Goal: Task Accomplishment & Management: Complete application form

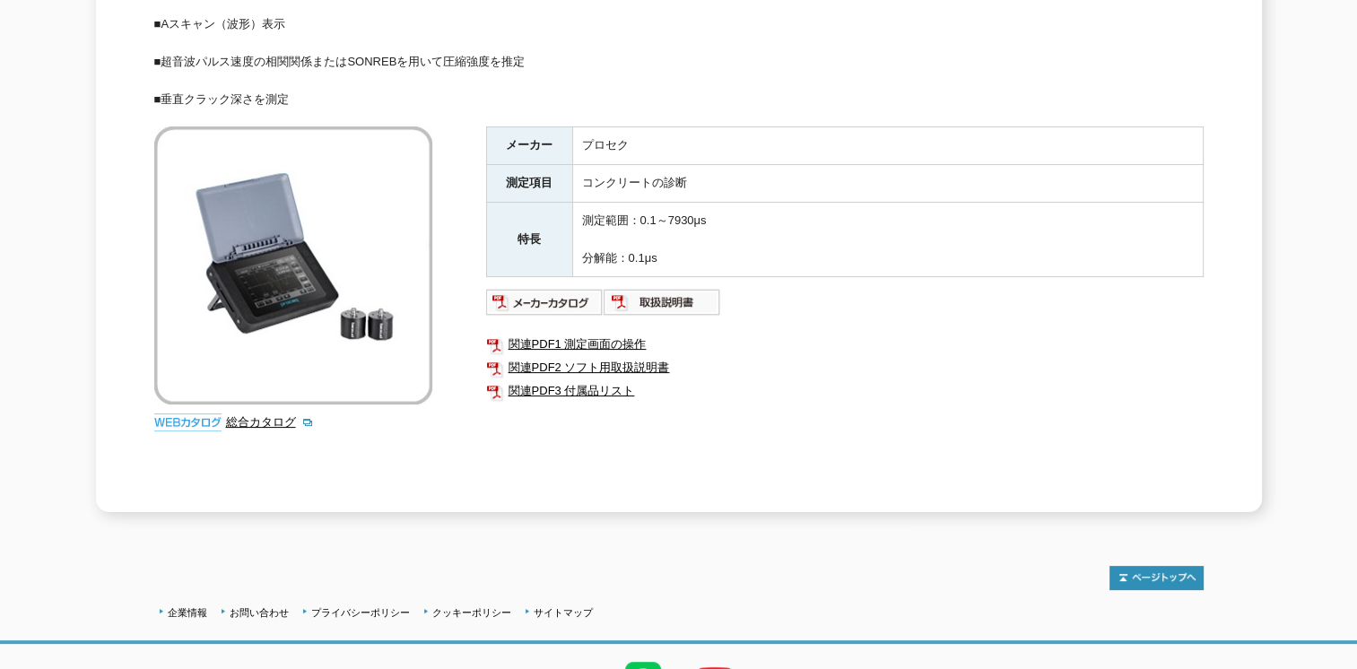
scroll to position [135, 0]
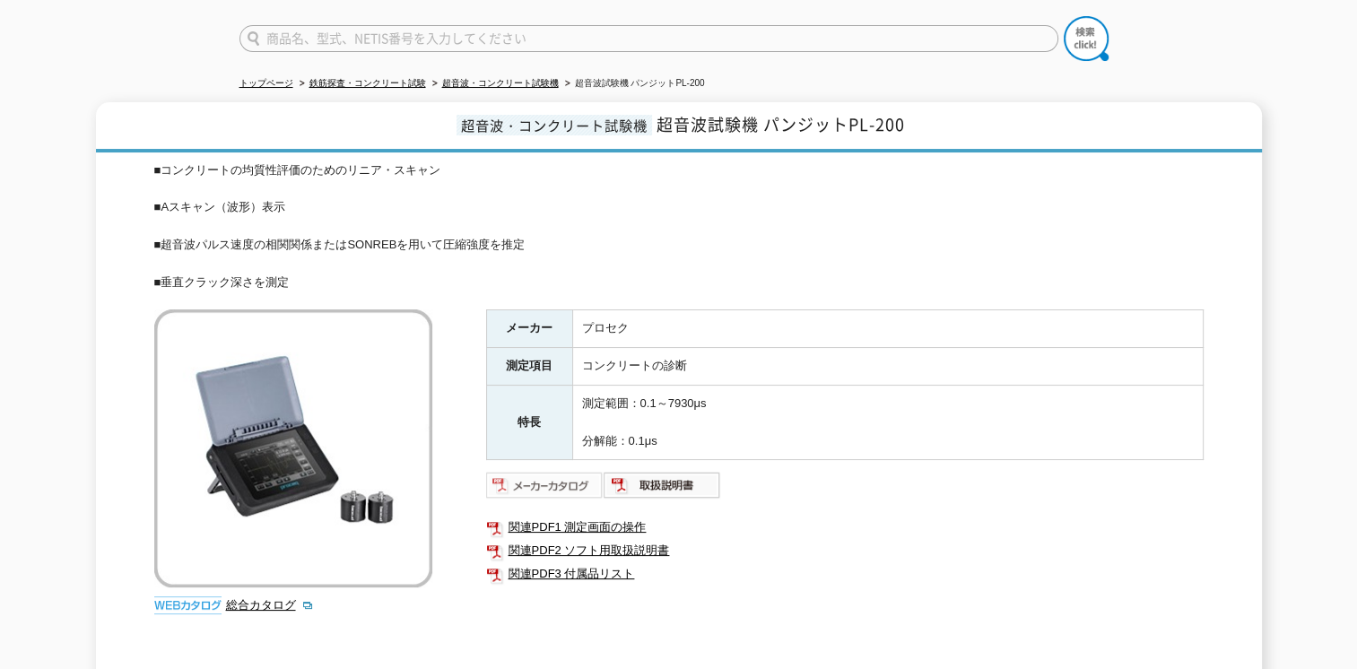
click at [573, 472] on img at bounding box center [545, 485] width 118 height 29
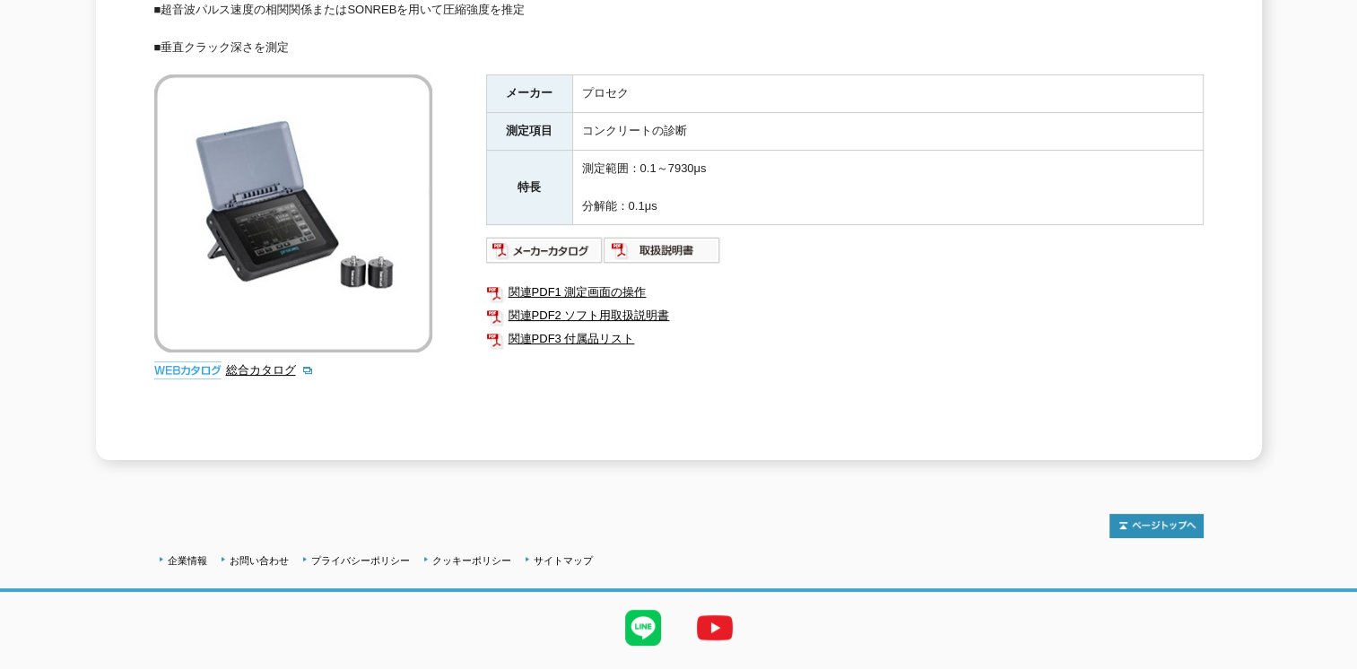
scroll to position [405, 0]
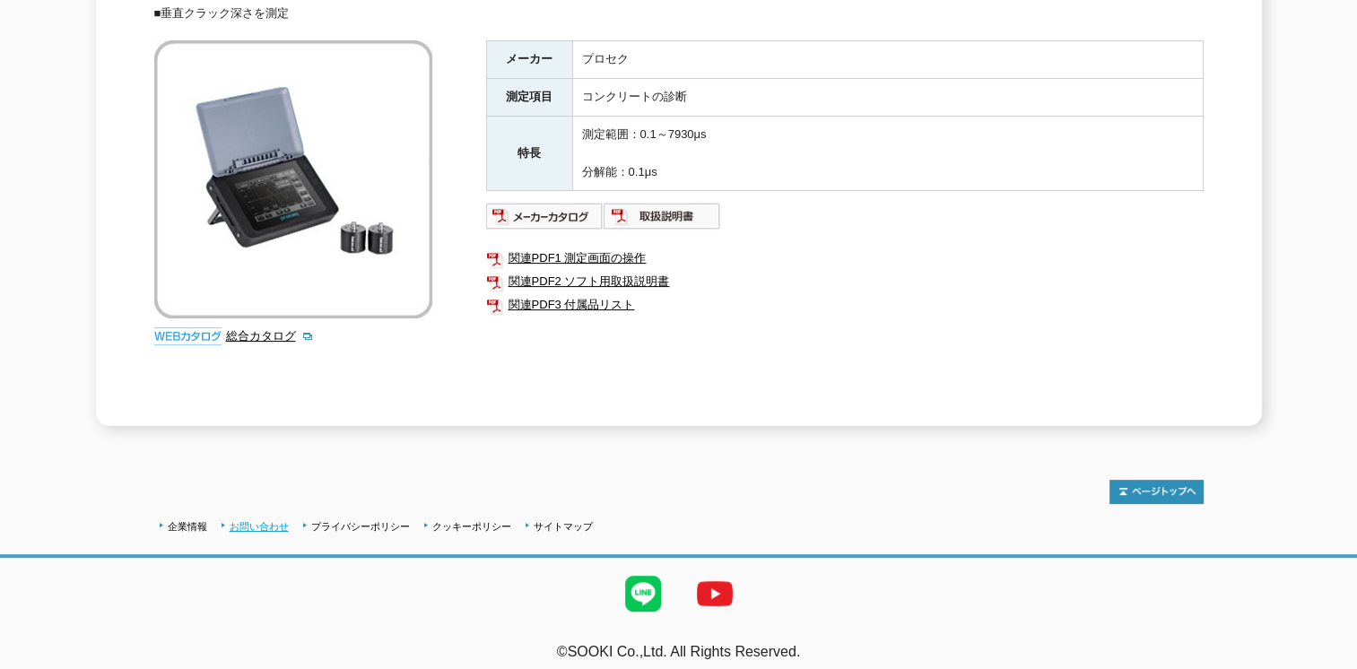
click at [244, 521] on link "お問い合わせ" at bounding box center [259, 526] width 59 height 11
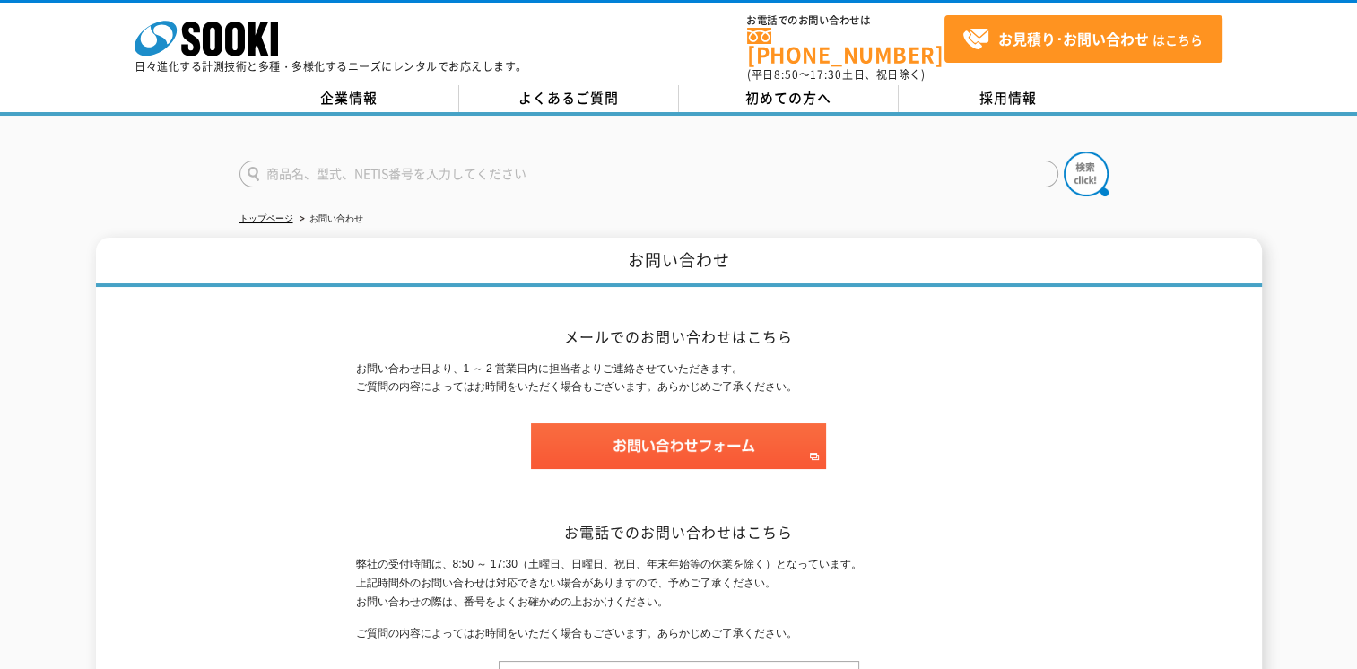
click at [649, 460] on p at bounding box center [679, 455] width 646 height 64
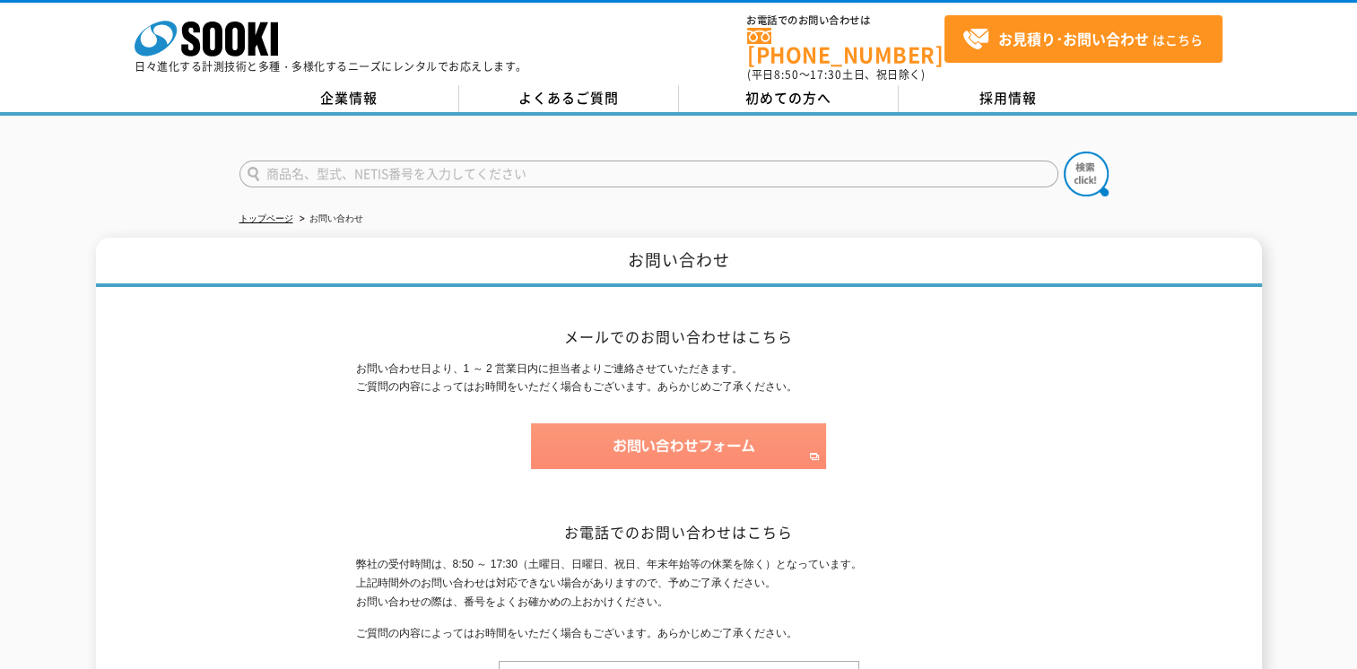
click at [651, 423] on img at bounding box center [678, 446] width 295 height 46
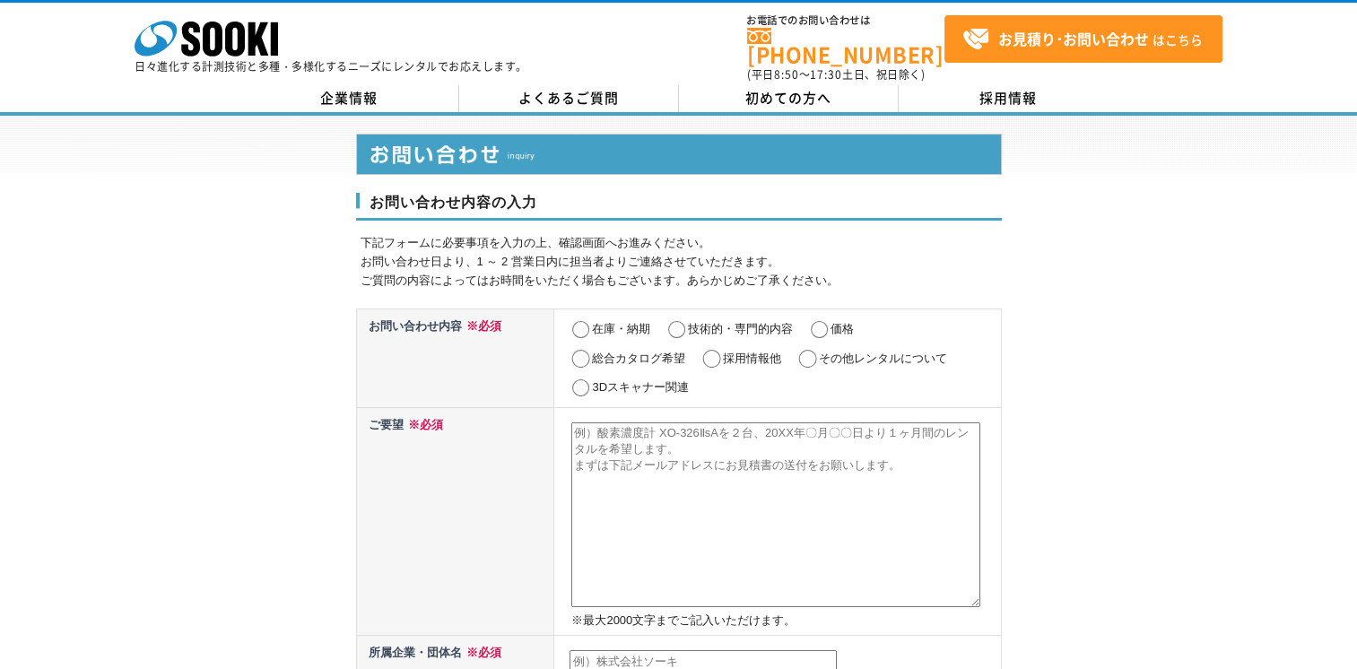
click at [806, 350] on input "その他レンタルについて" at bounding box center [808, 359] width 22 height 18
radio input "true"
click at [898, 464] on textarea at bounding box center [775, 515] width 409 height 185
click at [936, 447] on textarea at bounding box center [775, 515] width 409 height 185
type textarea "ぱ"
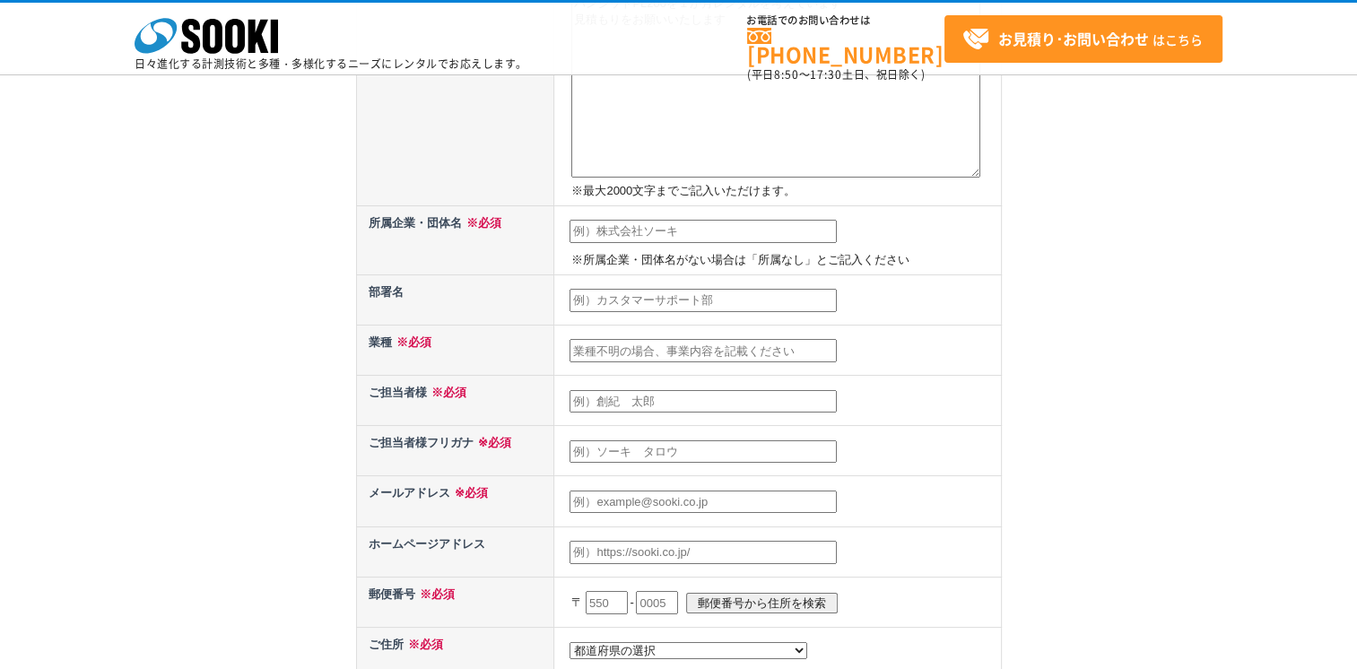
scroll to position [359, 0]
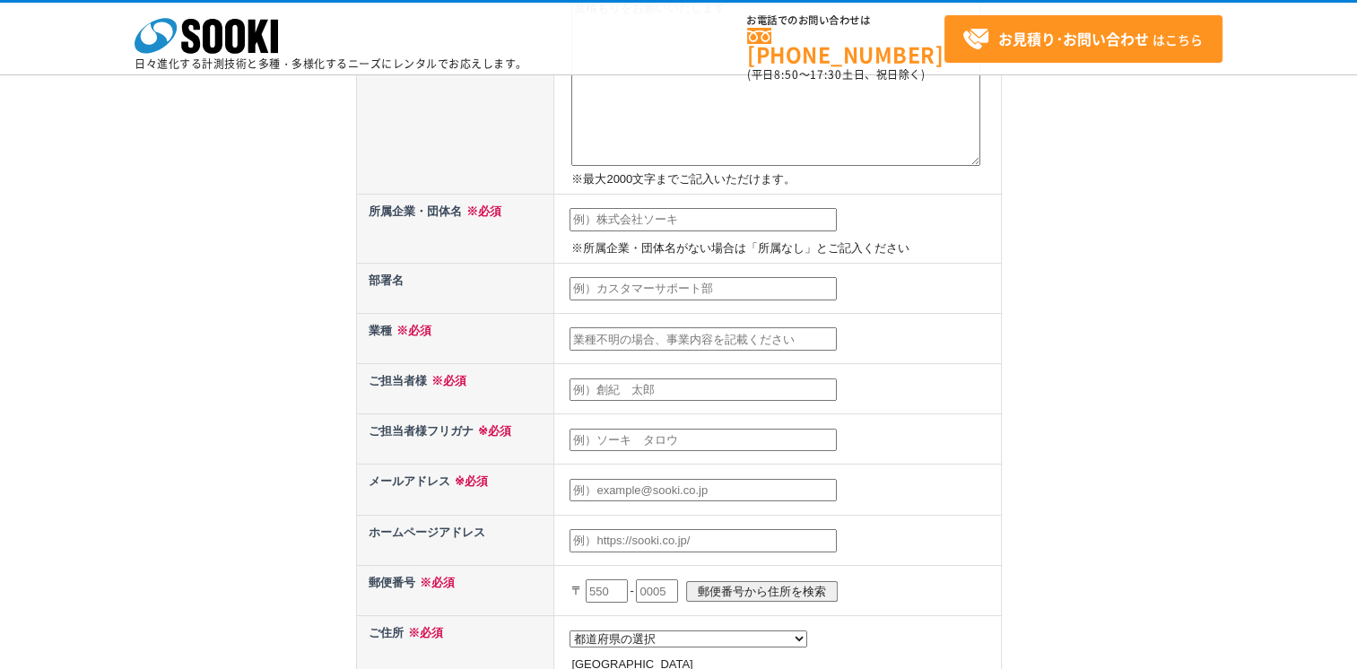
type textarea "パンジットPL200を１か月レンタルを考えています 見積もりをお願いいたします"
click at [727, 208] on input "text" at bounding box center [703, 219] width 267 height 23
type input "[PERSON_NAME]　知多工場"
type input "[PERSON_NAME]"
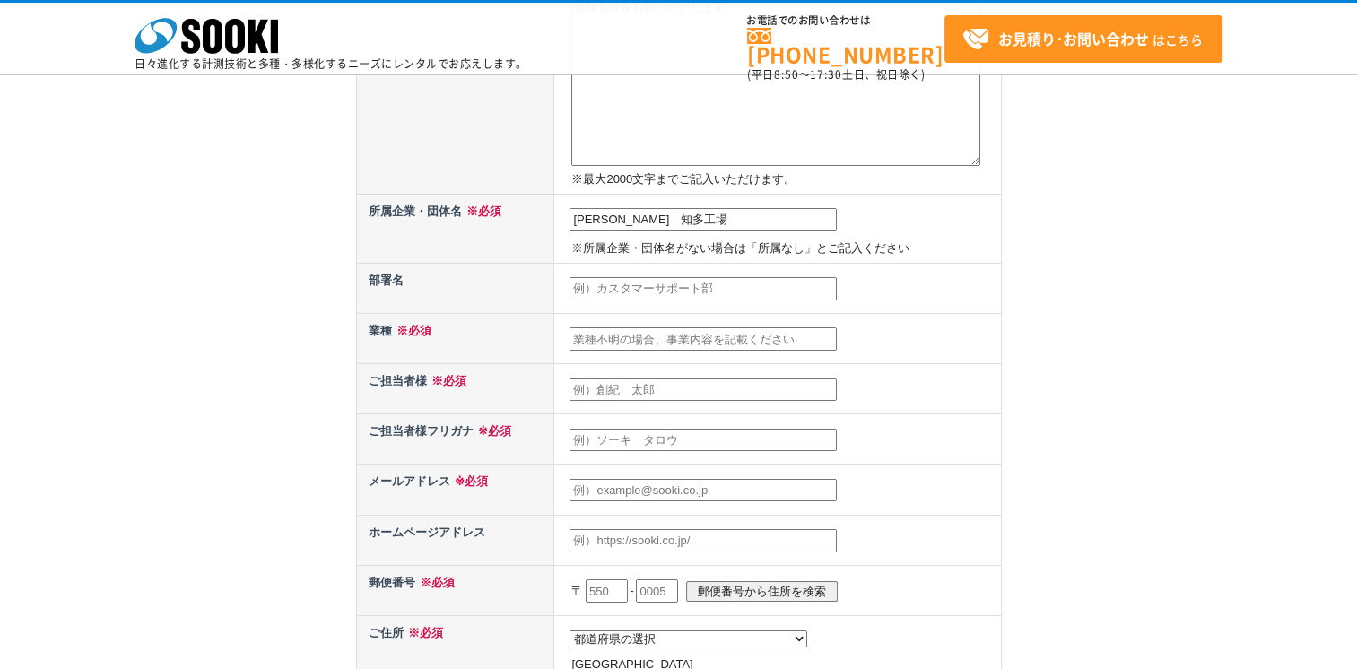
type input "t-uchihara@ac.daido.co.jp"
type input "477"
select select "23"
type input "愛知県東海市元浜町39"
click at [745, 282] on input "text" at bounding box center [703, 288] width 267 height 23
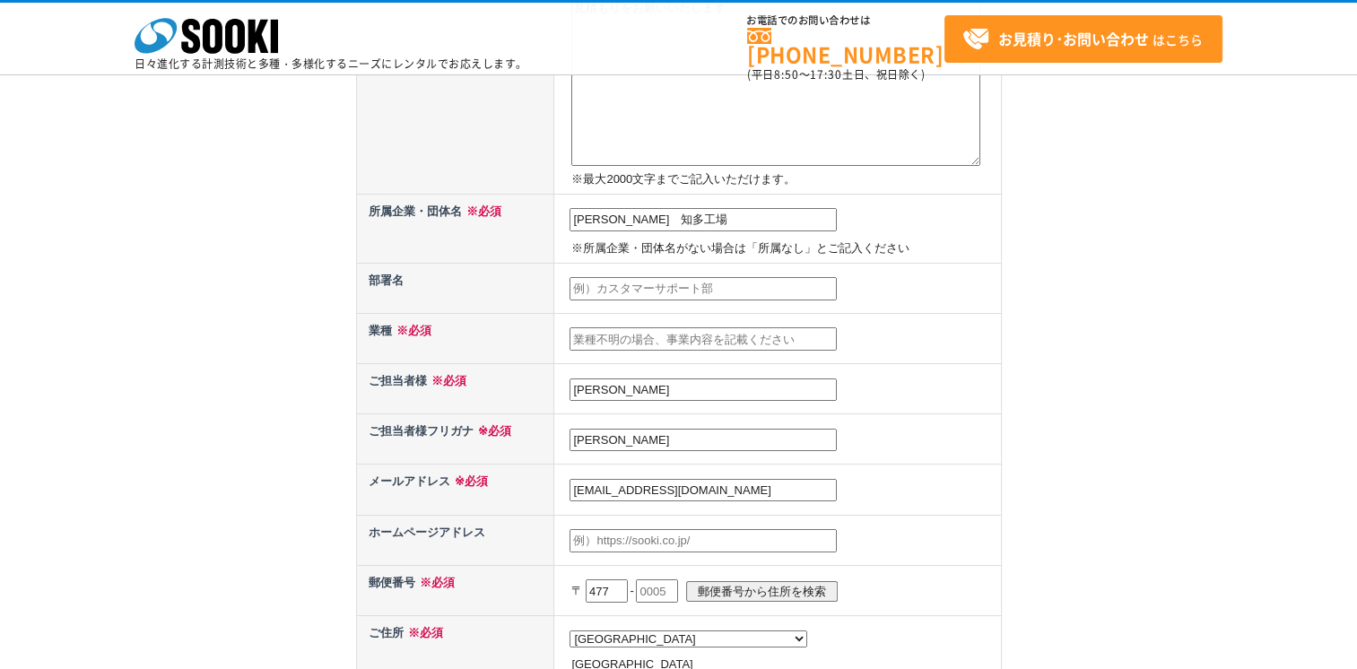
type input "製鋼　連鋳係"
click at [709, 330] on input "text" at bounding box center [703, 338] width 267 height 23
type input "製造業"
click at [1093, 420] on div "お問い合わせ内容の入力 下記フォームに必要事項を入力の上、確認画面へお進みください。 お問い合わせ日より、1 ～ 2 営業日内に担当者よりご連絡させていただき…" at bounding box center [678, 365] width 1357 height 1384
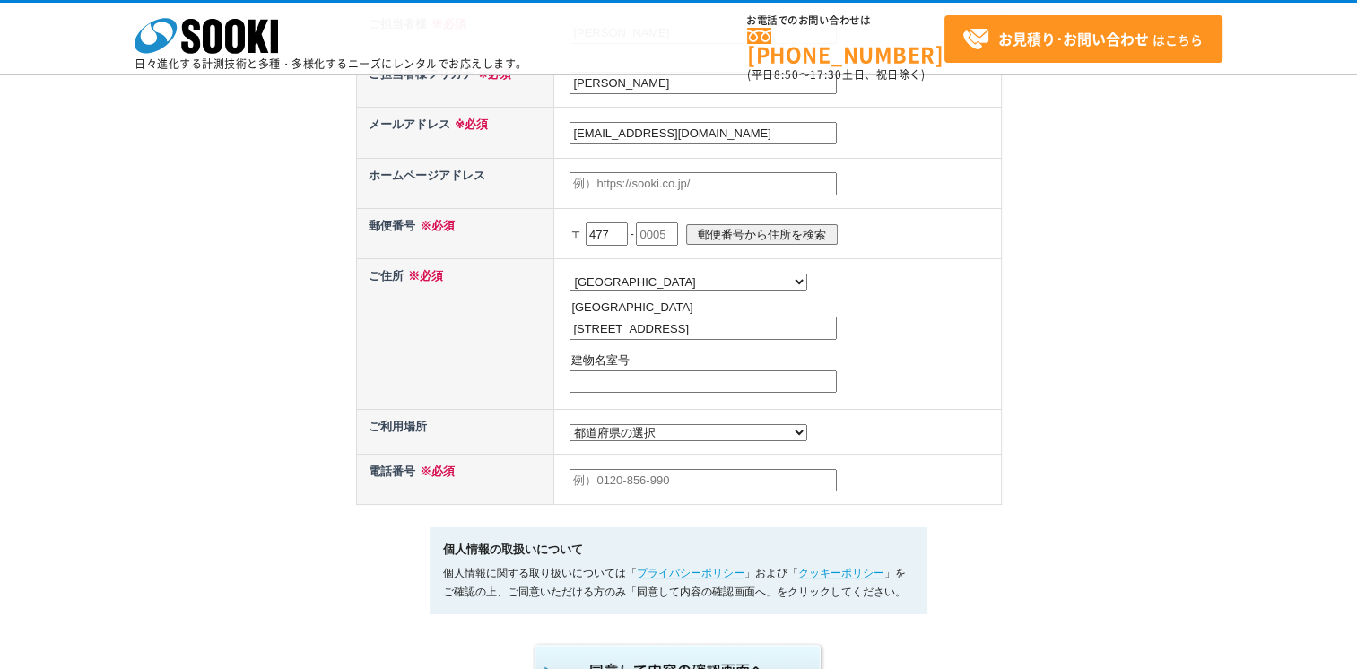
scroll to position [718, 0]
click at [725, 375] on input "text" at bounding box center [703, 380] width 267 height 23
type input "知多工場"
click at [657, 426] on select "都道府県の選択 利用場所未定 北海道 青森県 岩手県 宮城県 秋田県 山形県 福島県 茨城県 栃木県 群馬県 埼玉県 千葉県 東京都 神奈川県 新潟県 富山県…" at bounding box center [689, 431] width 238 height 17
select select "23"
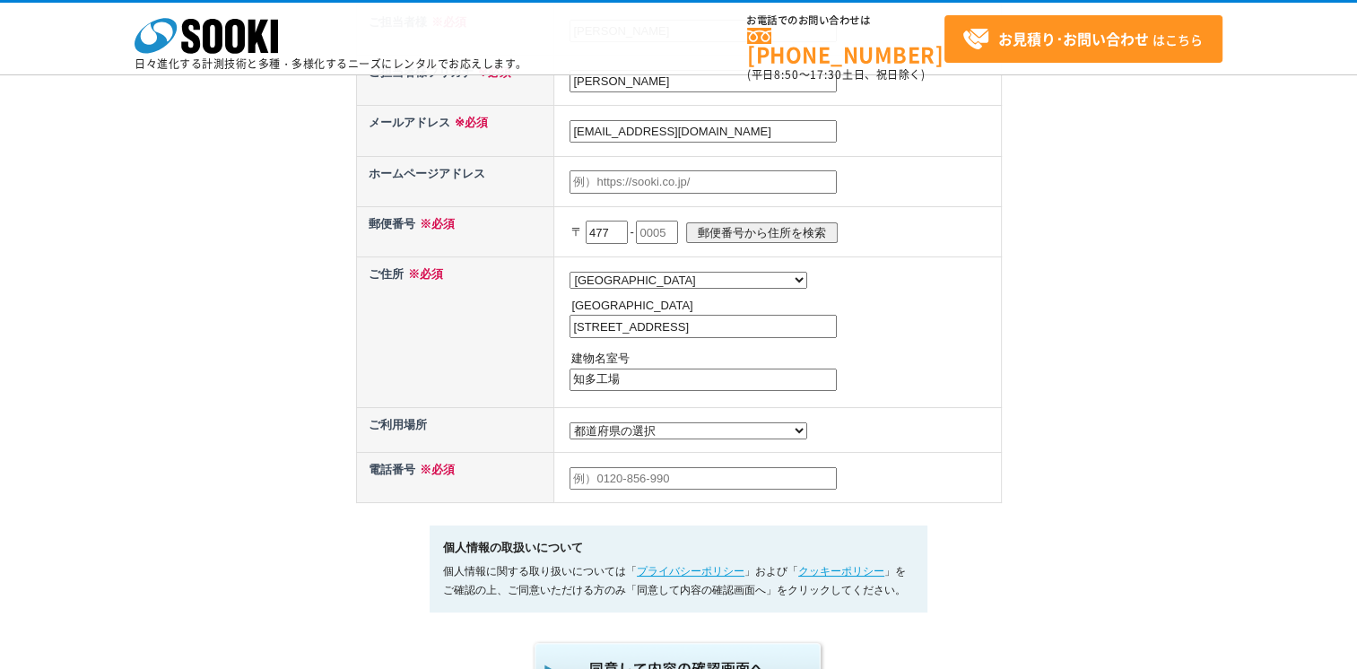
click at [570, 423] on select "都道府県の選択 利用場所未定 北海道 青森県 岩手県 宮城県 秋田県 山形県 福島県 茨城県 栃木県 群馬県 埼玉県 千葉県 東京都 神奈川県 新潟県 富山県…" at bounding box center [689, 431] width 238 height 17
click at [692, 467] on input "text" at bounding box center [703, 478] width 267 height 23
type input "[PHONE_NUMBER]"
click at [1001, 472] on div "お問い合わせ内容の入力 下記フォームに必要事項を入力の上、確認画面へお進みください。 お問い合わせ日より、1 ～ 2 営業日内に担当者よりご連絡させていただき…" at bounding box center [678, 7] width 1357 height 1384
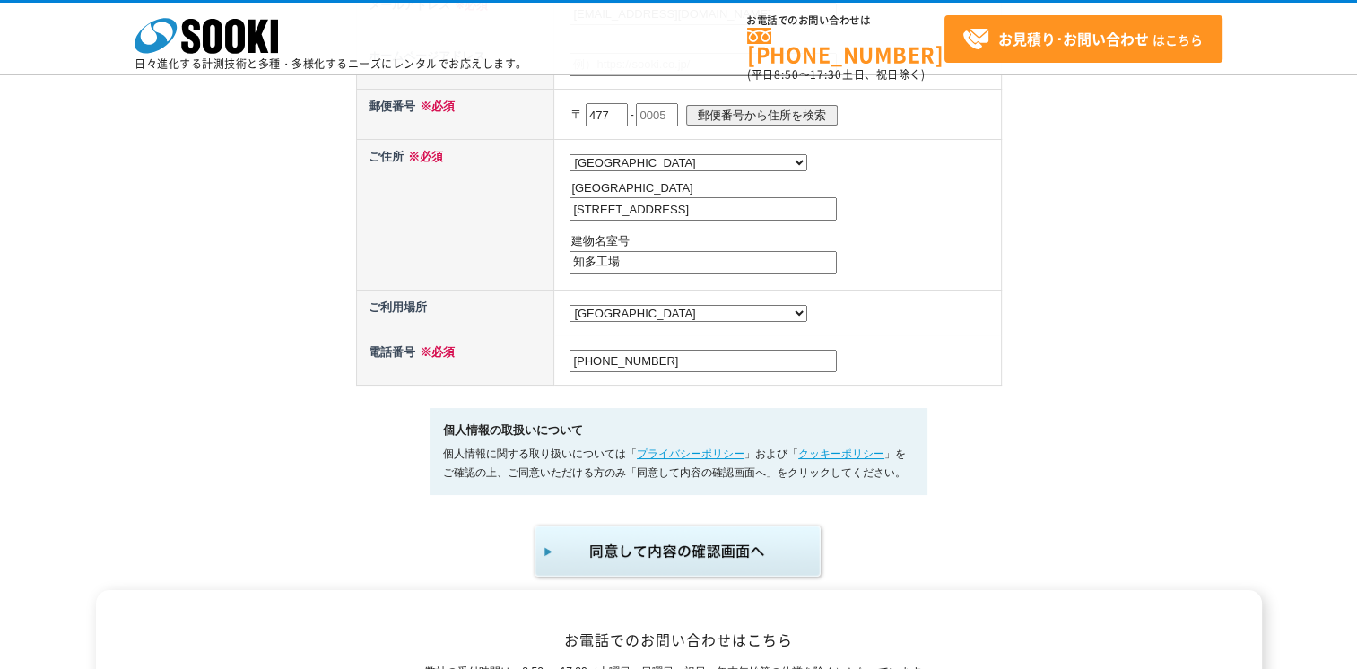
scroll to position [987, 0]
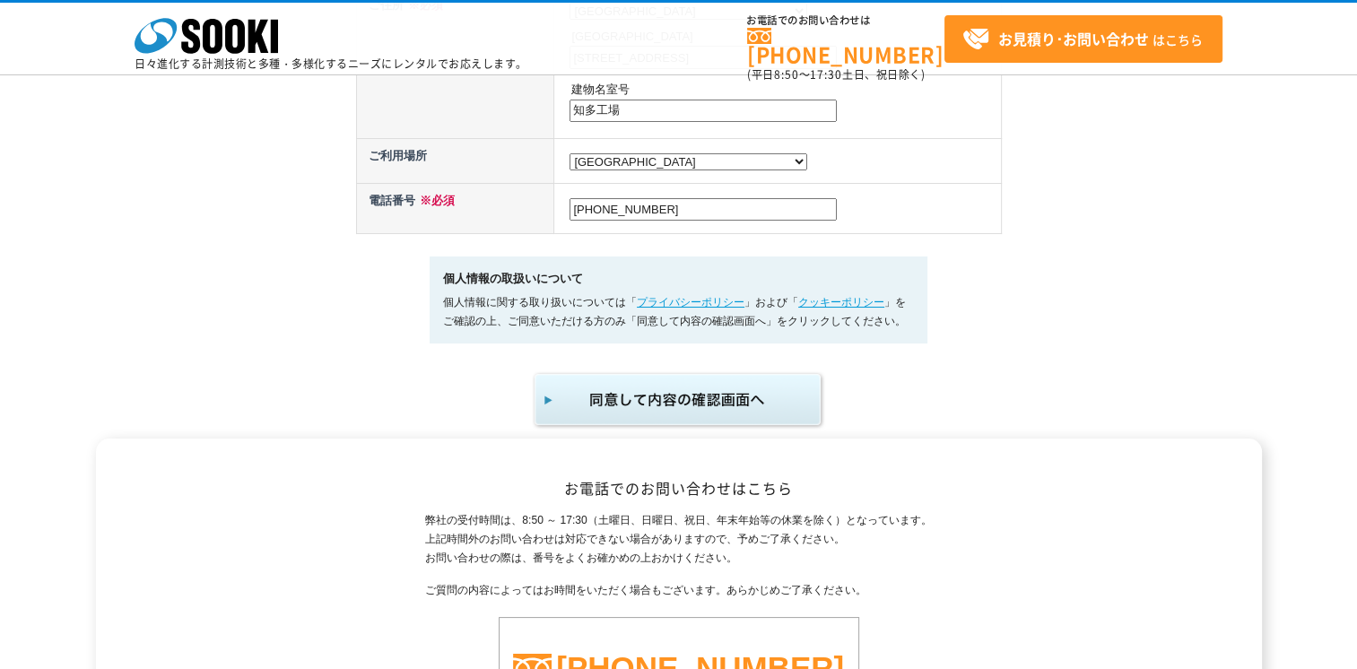
click at [772, 401] on img "submit" at bounding box center [679, 399] width 294 height 59
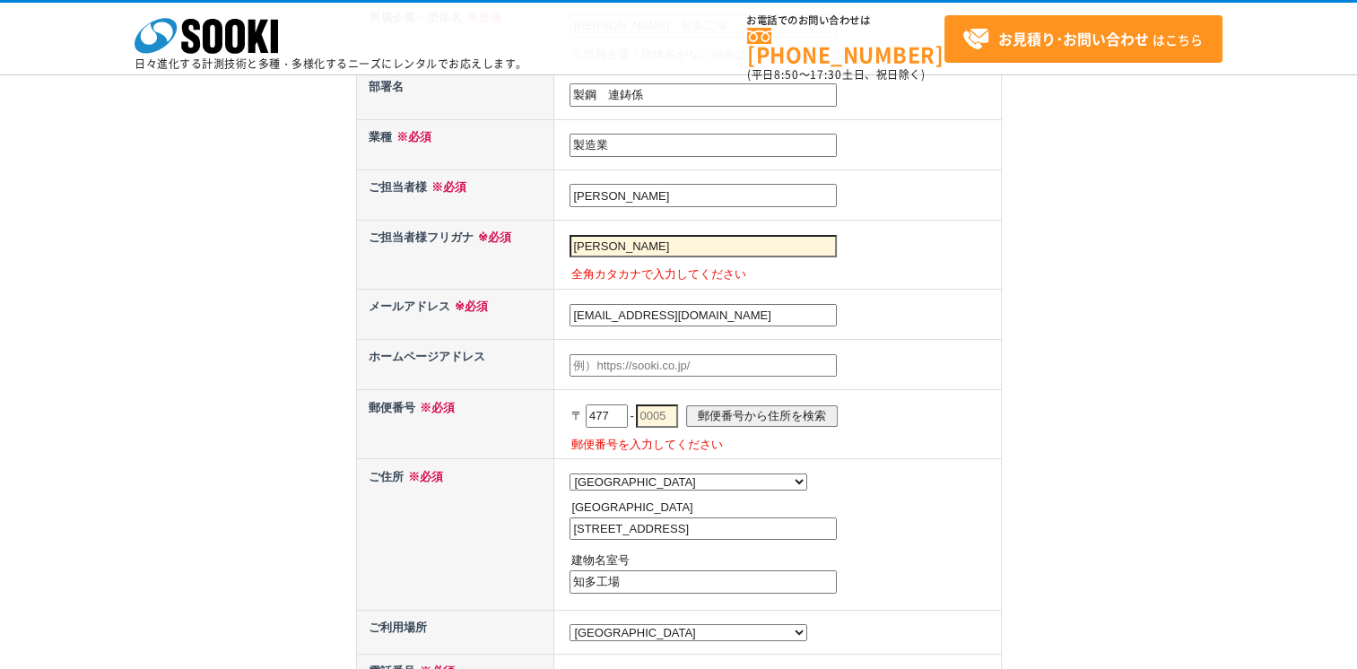
scroll to position [987, 0]
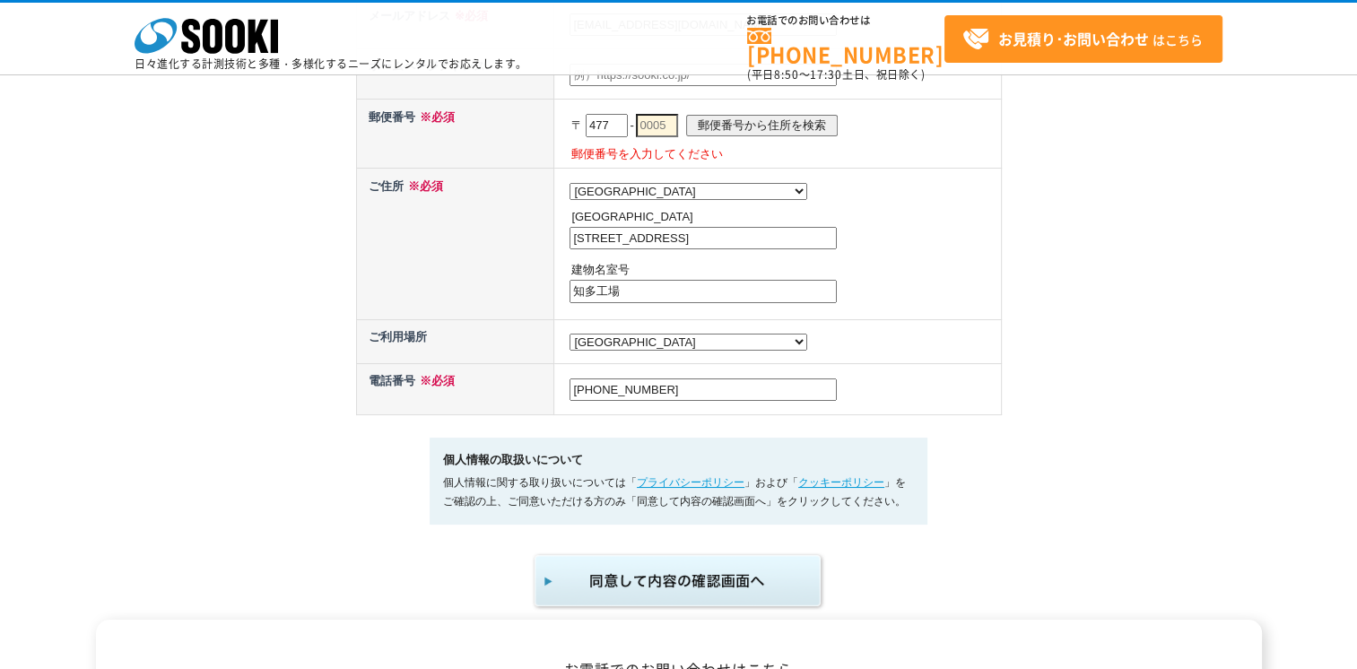
click at [653, 579] on img "submit" at bounding box center [679, 581] width 294 height 59
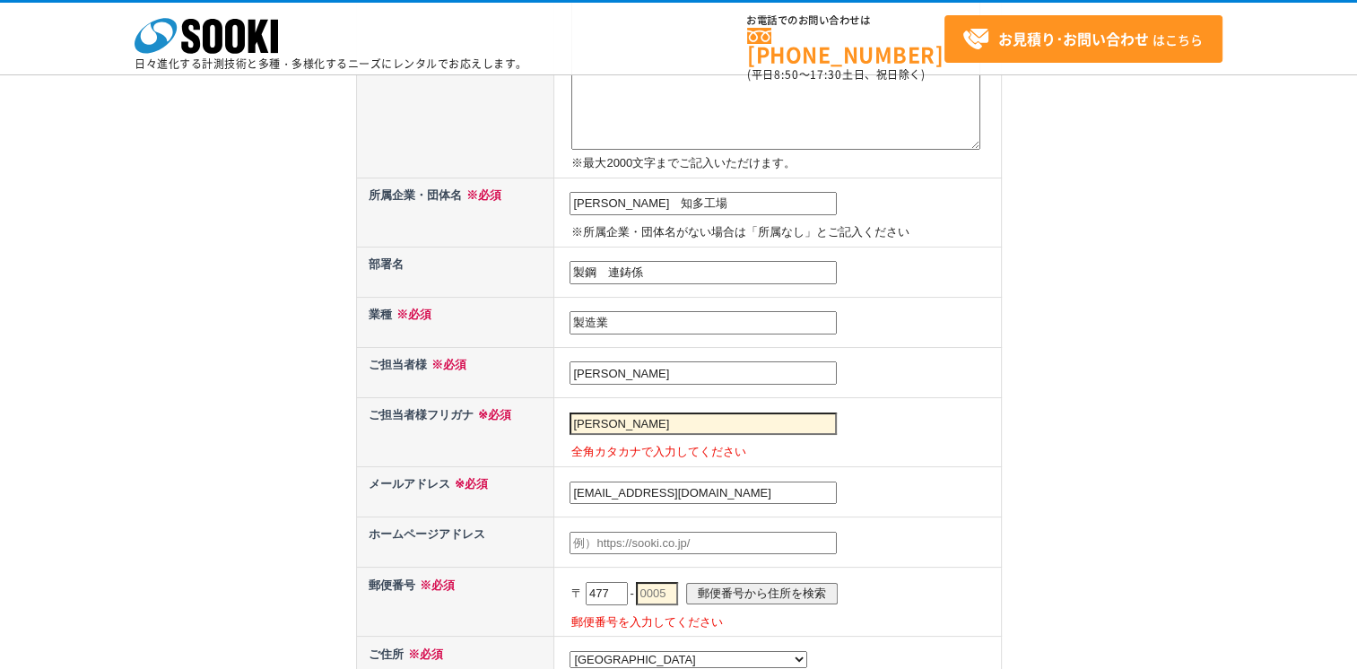
scroll to position [538, 0]
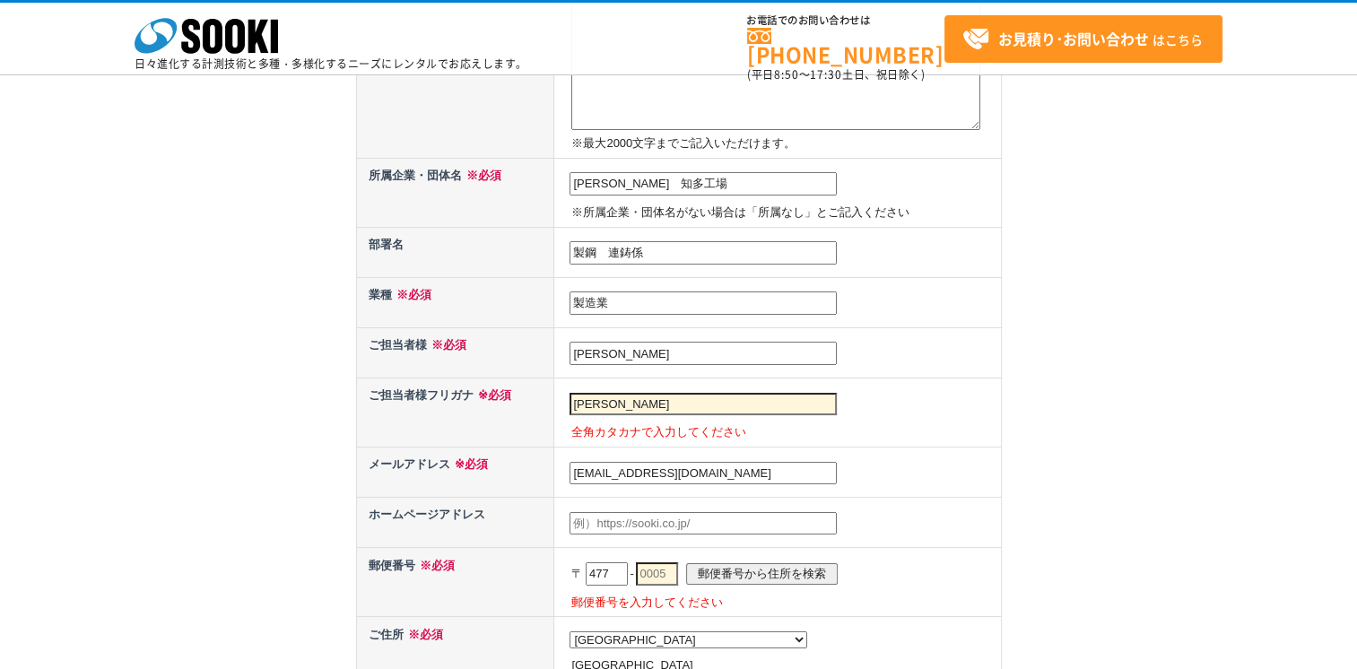
click at [623, 403] on input "[PERSON_NAME]" at bounding box center [703, 404] width 267 height 23
type input "内"
type input "[PERSON_NAME]"
click at [884, 388] on td "[PERSON_NAME] 全角カタカナで入力してください" at bounding box center [777, 413] width 447 height 69
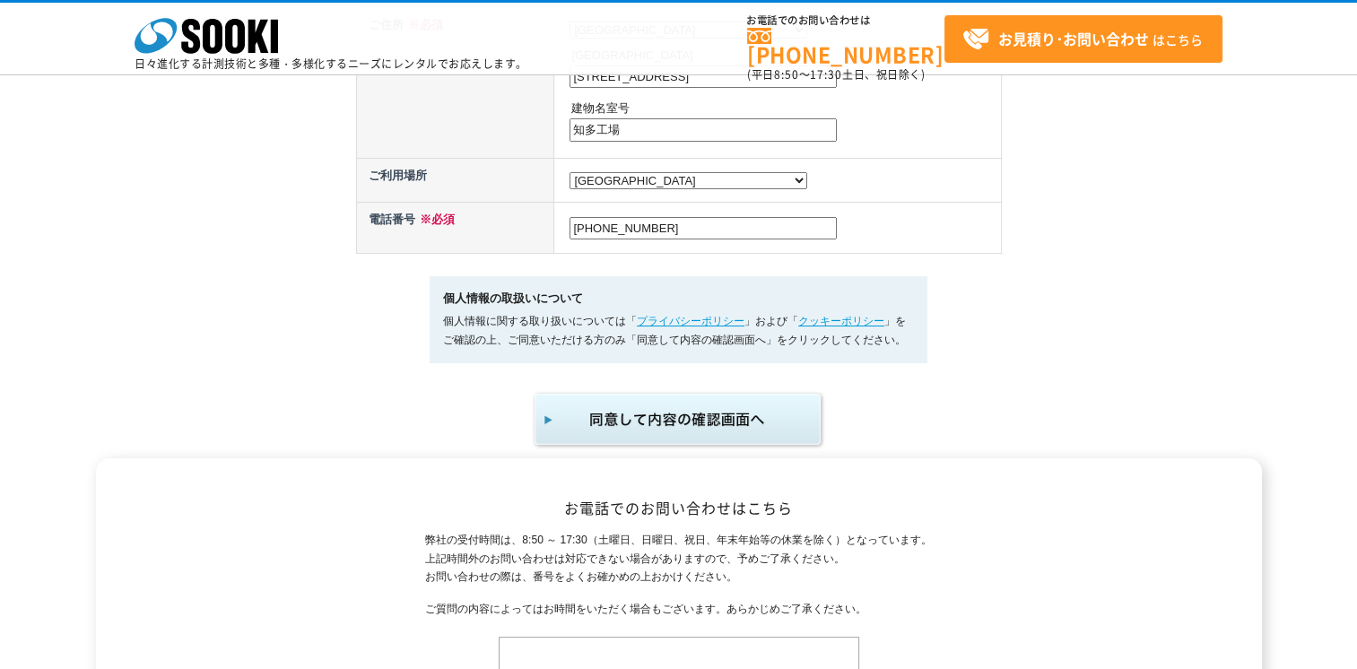
scroll to position [1256, 0]
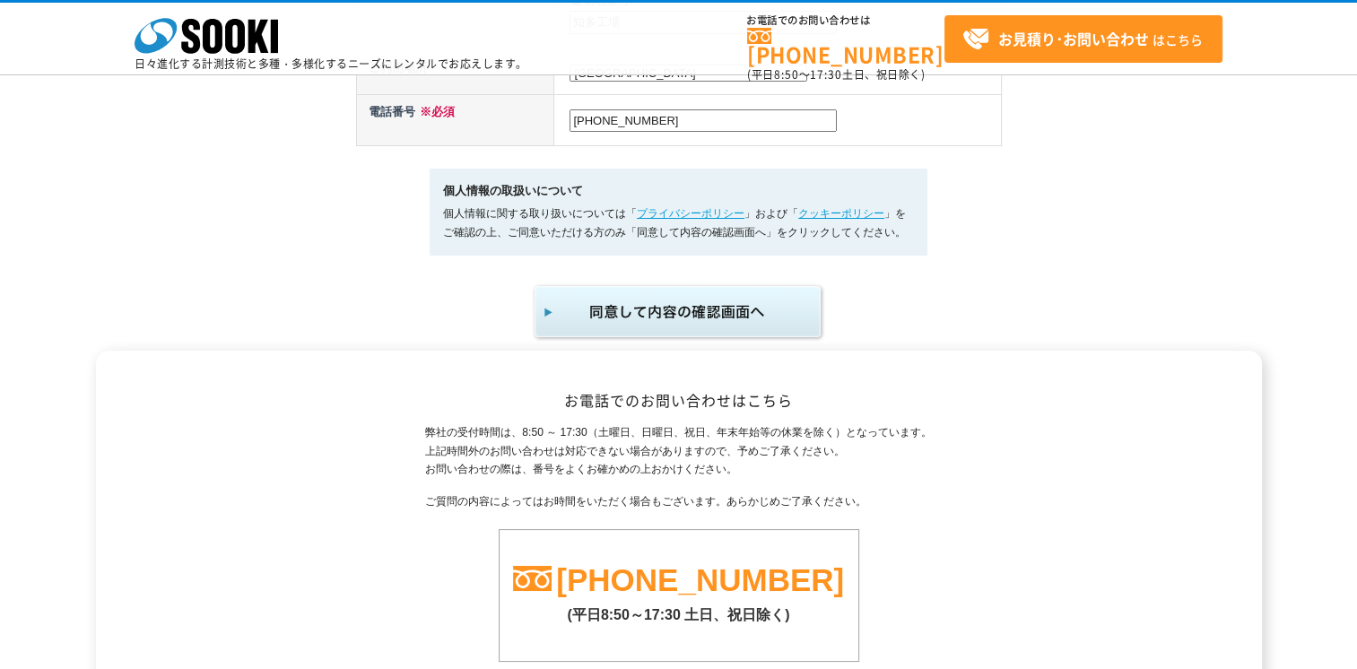
click at [746, 321] on img "submit" at bounding box center [679, 312] width 294 height 59
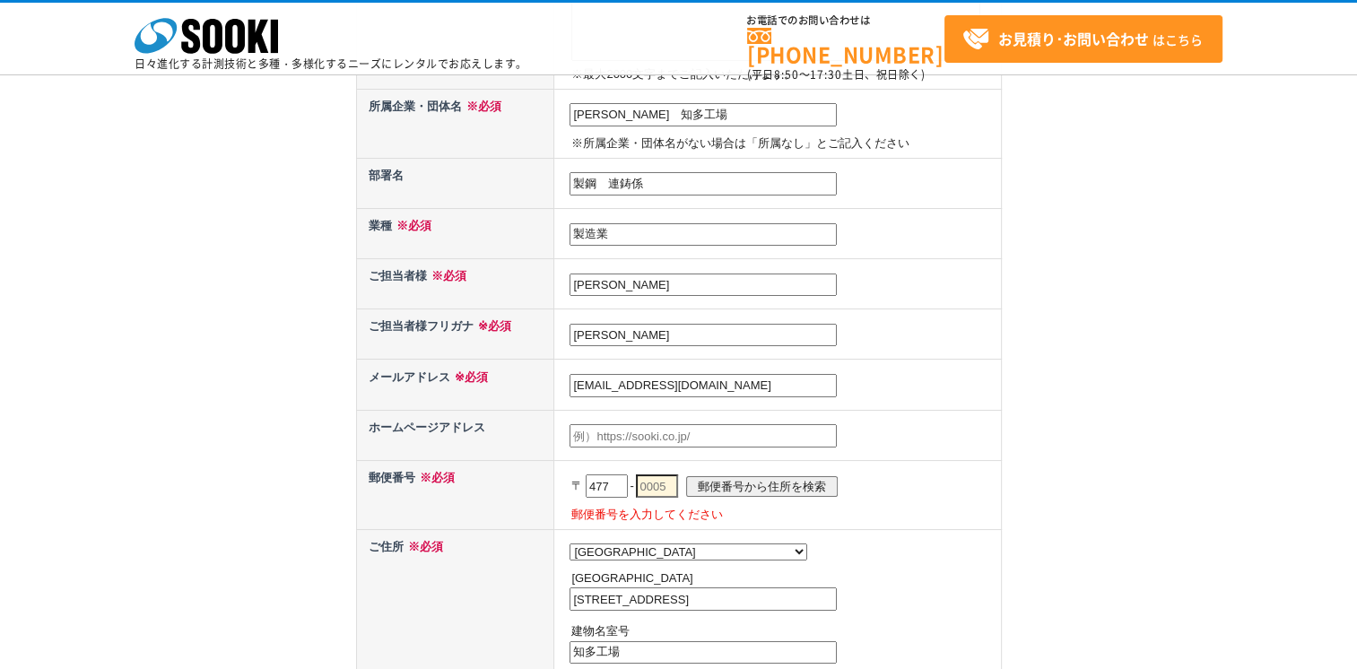
scroll to position [628, 0]
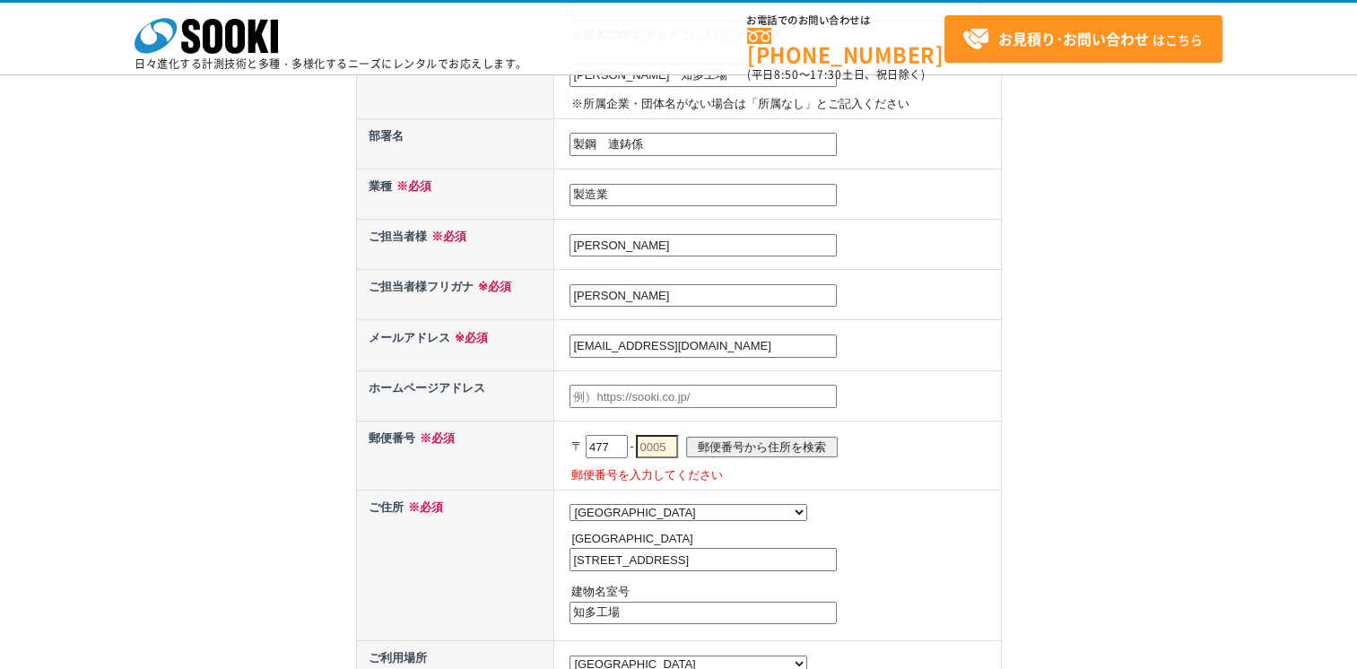
click at [741, 440] on input "郵便番号から住所を検索" at bounding box center [762, 447] width 152 height 21
select select
click at [626, 441] on input "477" at bounding box center [607, 446] width 42 height 23
select select "23"
click at [678, 438] on input "text" at bounding box center [657, 446] width 42 height 23
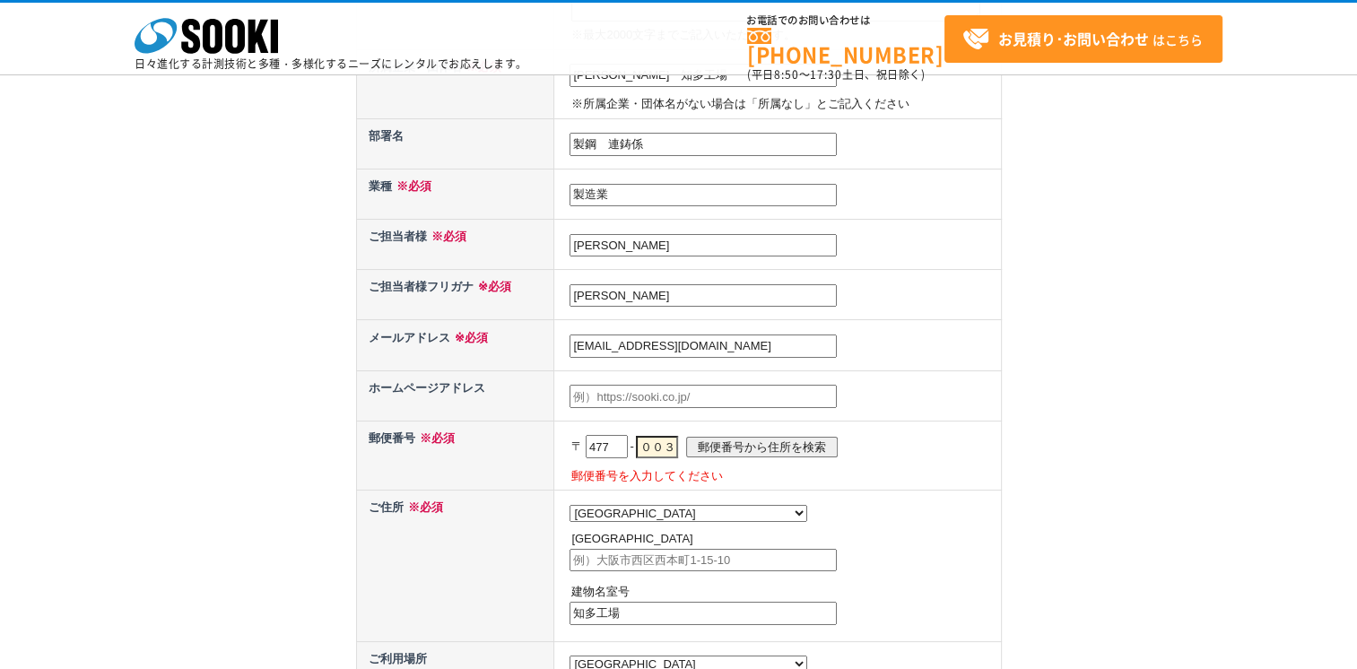
scroll to position [0, 11]
type input "００３５"
click at [800, 437] on input "郵便番号から住所を検索" at bounding box center [762, 447] width 152 height 21
select select
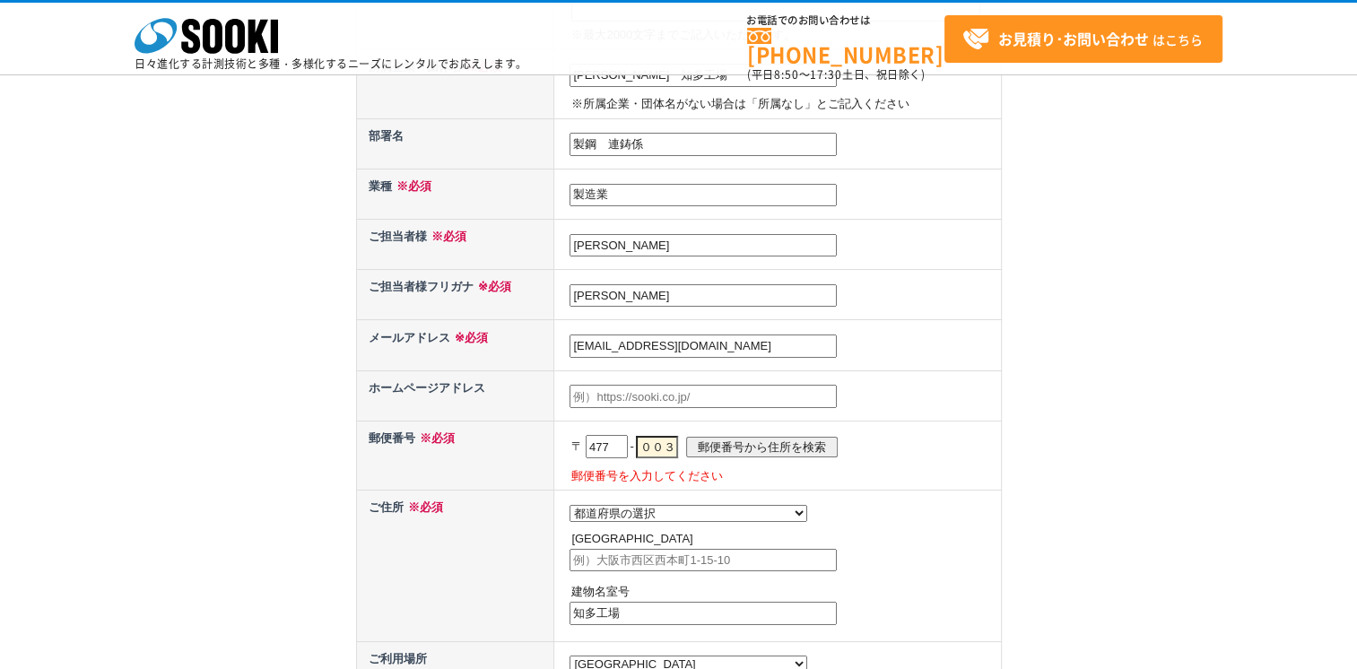
click at [755, 443] on input "郵便番号から住所を検索" at bounding box center [762, 447] width 152 height 21
click at [678, 441] on input "００３５" at bounding box center [657, 447] width 42 height 23
type input "003５"
click at [716, 515] on td "都道府県の選択 北海道 青森県 岩手県 宮城県 秋田県 山形県 福島県 茨城県 栃木県 群馬県 埼玉県 千葉県 東京都 神奈川県 新潟県 富山県 石川県 福井…" at bounding box center [777, 566] width 447 height 151
click at [635, 505] on select "都道府県の選択 北海道 青森県 岩手県 宮城県 秋田県 山形県 福島県 茨城県 栃木県 群馬県 埼玉県 千葉県 東京都 神奈川県 新潟県 富山県 石川県 福井…" at bounding box center [689, 513] width 238 height 17
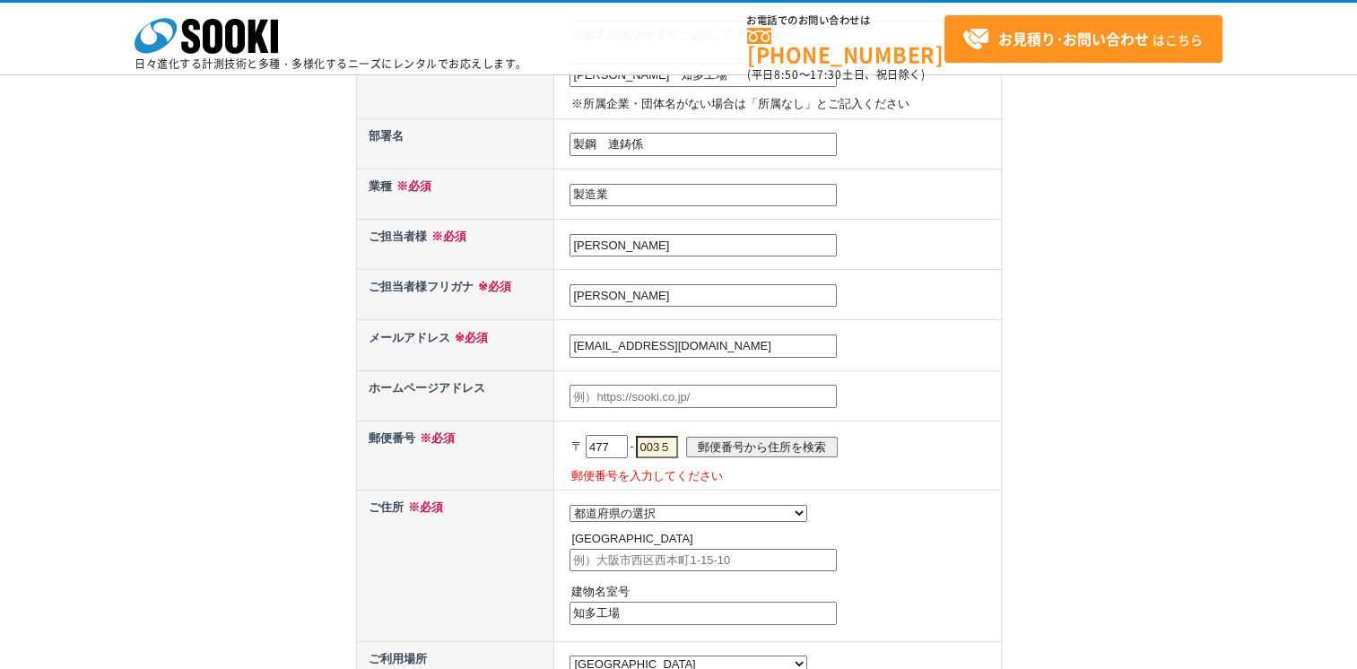
select select "23"
click at [570, 505] on select "都道府県の選択 北海道 青森県 岩手県 宮城県 秋田県 山形県 福島県 茨城県 栃木県 群馬県 埼玉県 千葉県 東京都 神奈川県 新潟県 富山県 石川県 福井…" at bounding box center [689, 513] width 238 height 17
click at [641, 557] on input "text" at bounding box center [703, 560] width 267 height 23
type input "[STREET_ADDRESS]"
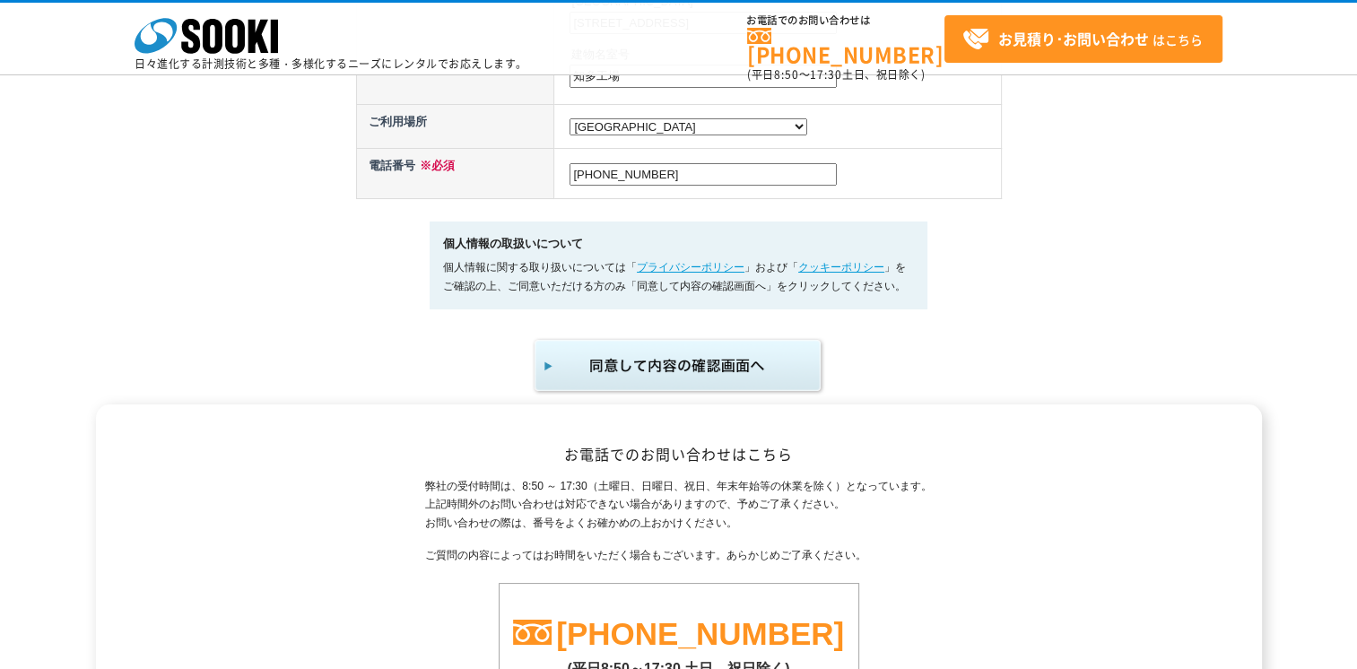
scroll to position [1166, 0]
click at [757, 382] on img "submit" at bounding box center [679, 364] width 294 height 59
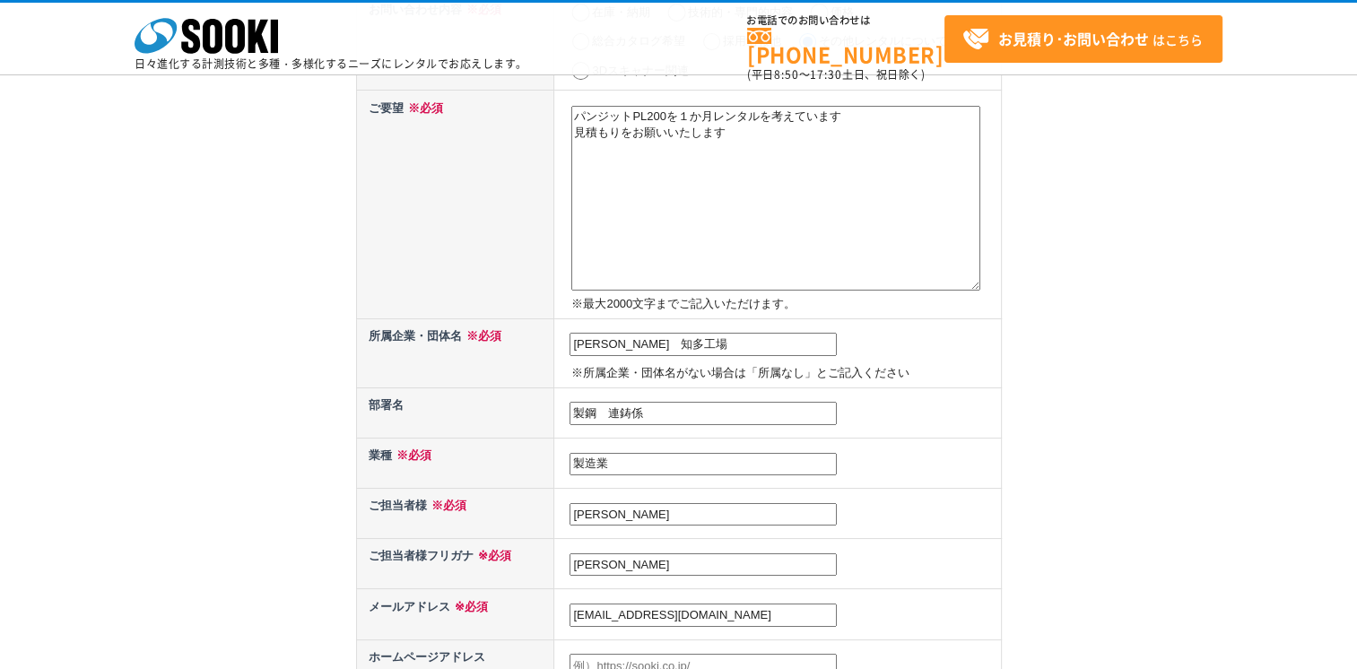
scroll to position [718, 0]
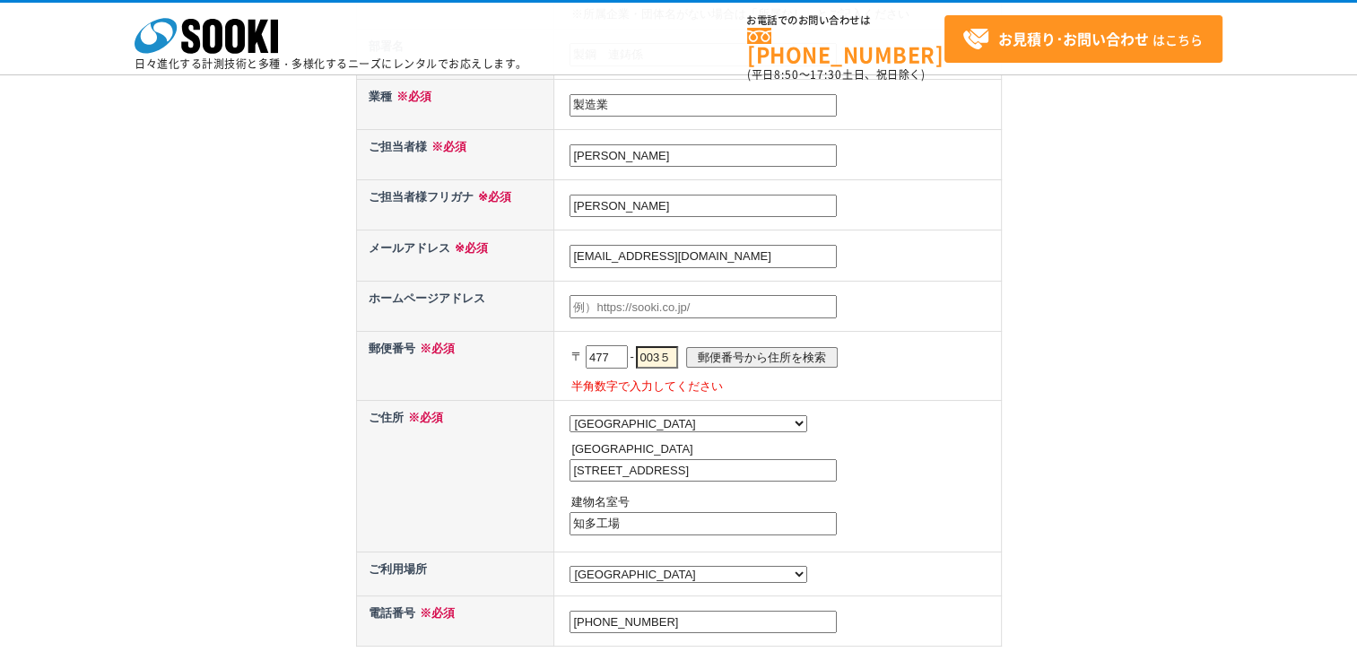
click at [678, 350] on input "003５" at bounding box center [657, 357] width 42 height 23
type input "0"
type input "０"
type input "0035"
click at [916, 430] on td "都道府県の選択 北海道 [GEOGRAPHIC_DATA] [GEOGRAPHIC_DATA] [PERSON_NAME][GEOGRAPHIC_DATA] …" at bounding box center [777, 475] width 447 height 151
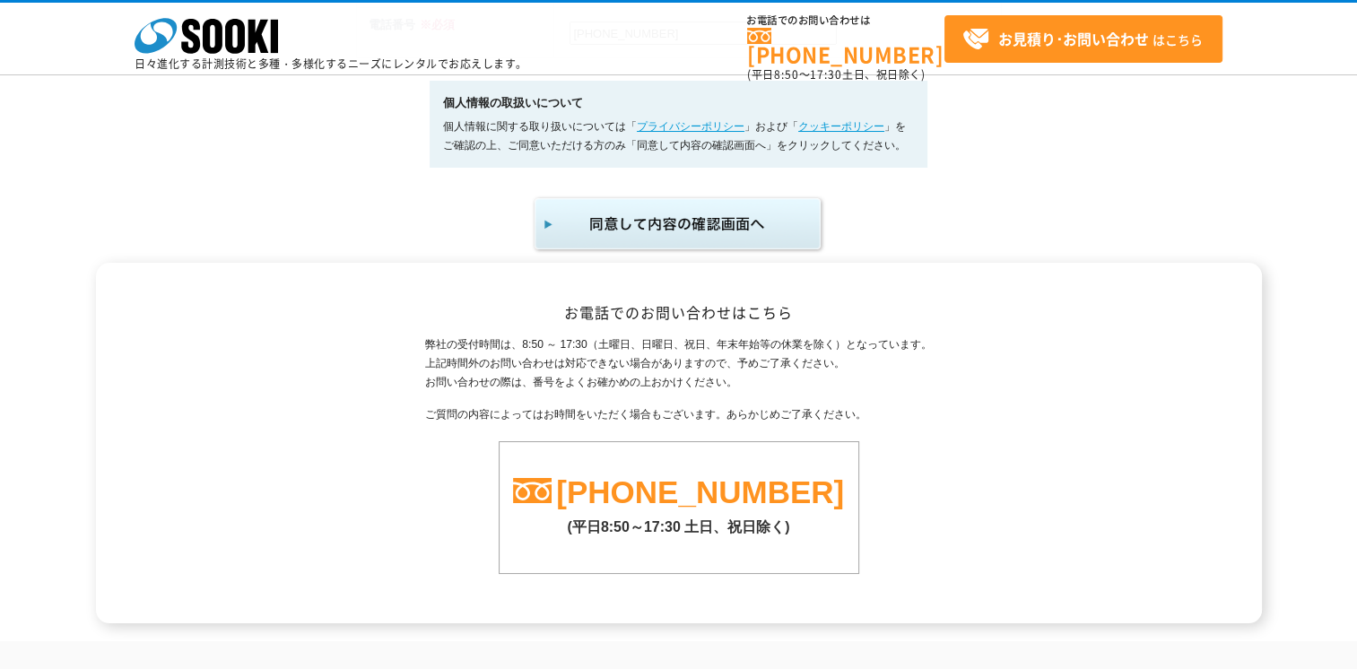
scroll to position [1241, 0]
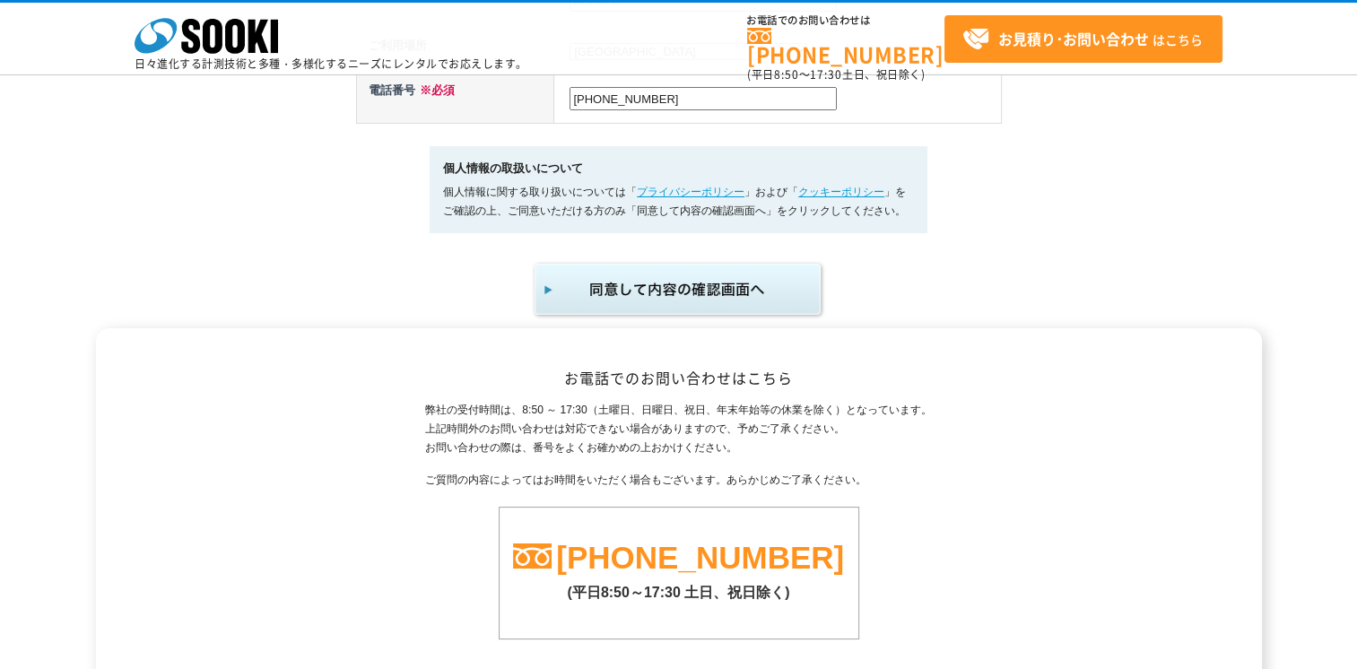
click at [721, 292] on img "submit" at bounding box center [679, 289] width 294 height 59
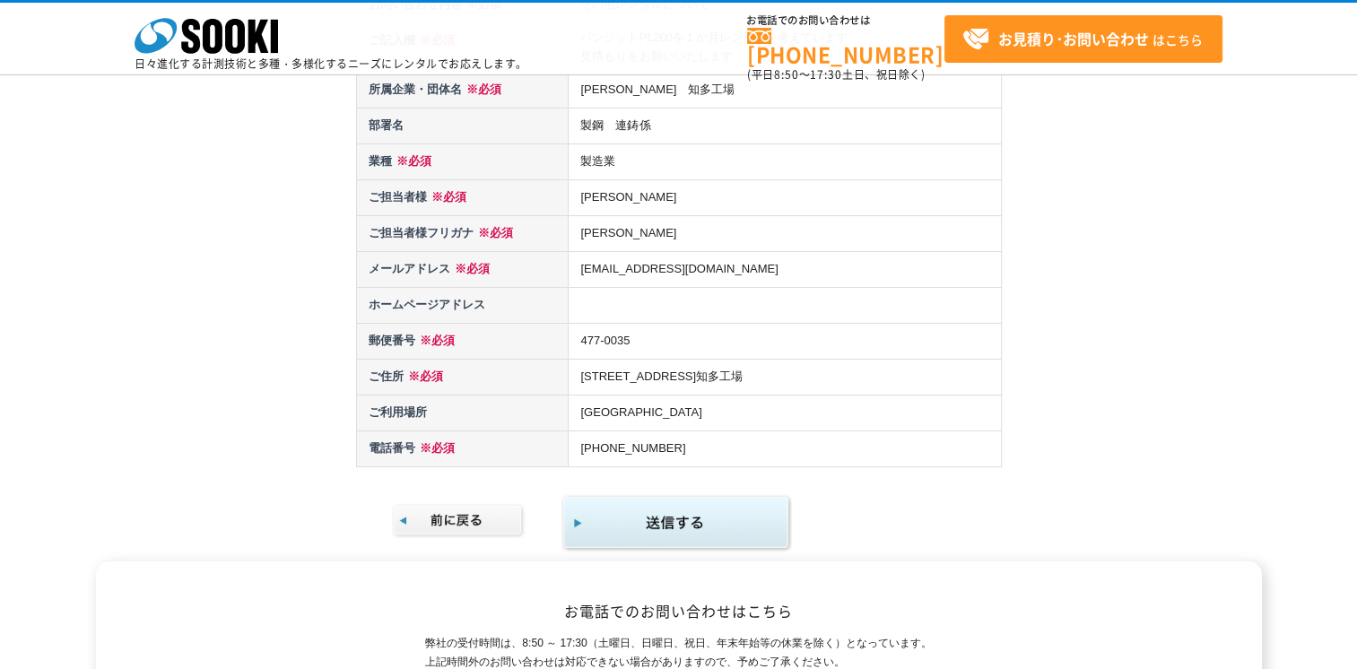
scroll to position [538, 0]
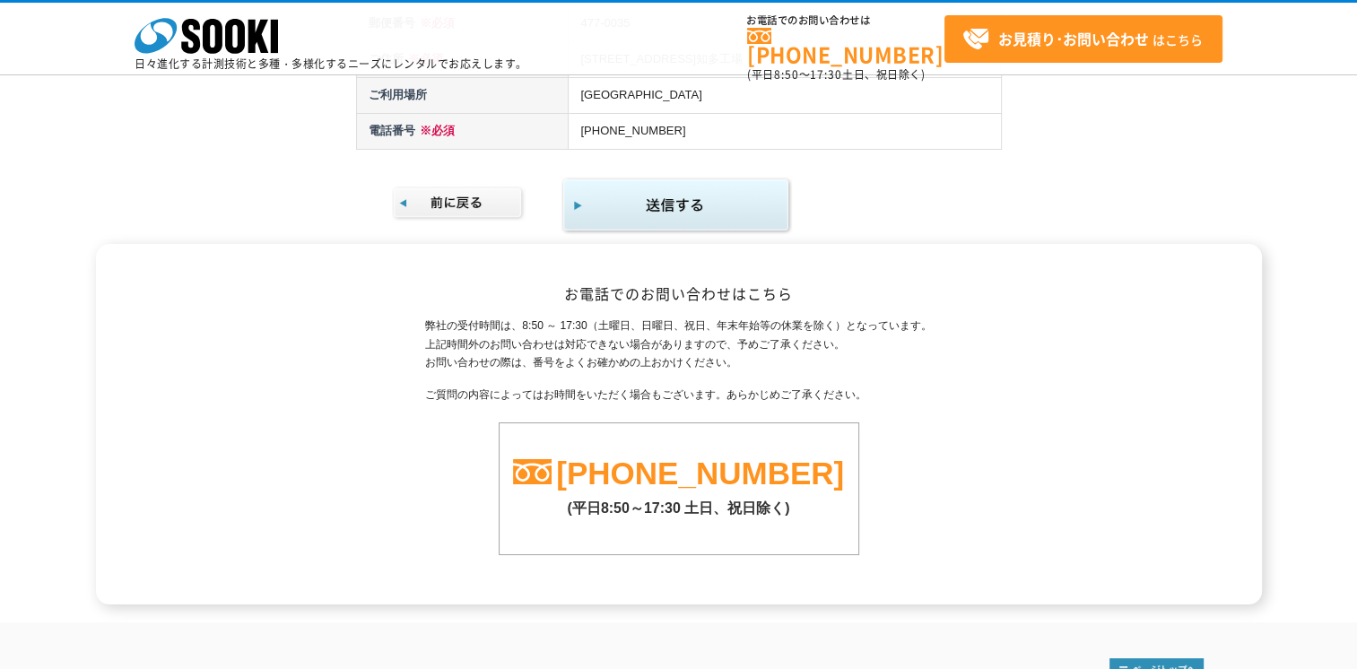
click at [675, 213] on img "submit" at bounding box center [677, 206] width 231 height 58
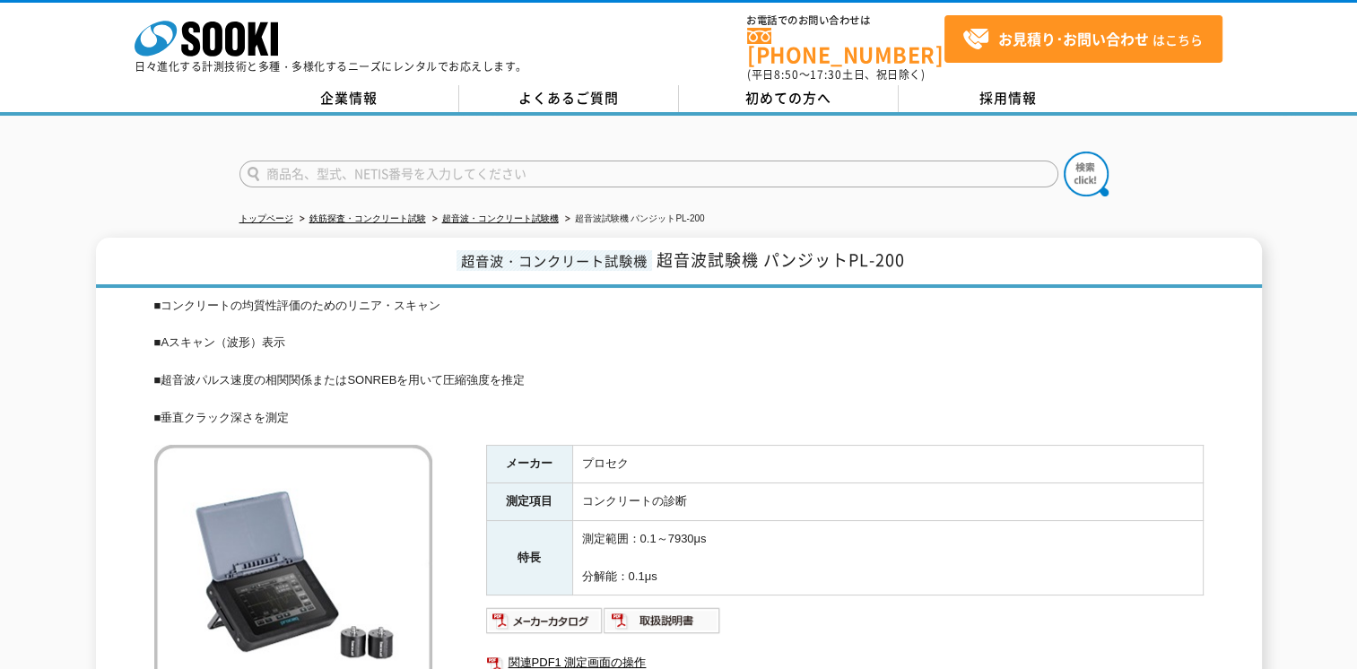
click at [1316, 161] on div at bounding box center [678, 159] width 1357 height 86
